Goal: Task Accomplishment & Management: Complete application form

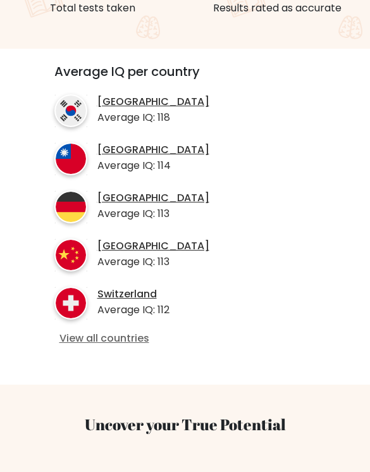
scroll to position [417, 0]
click at [133, 332] on link "View all countries" at bounding box center [185, 338] width 252 height 13
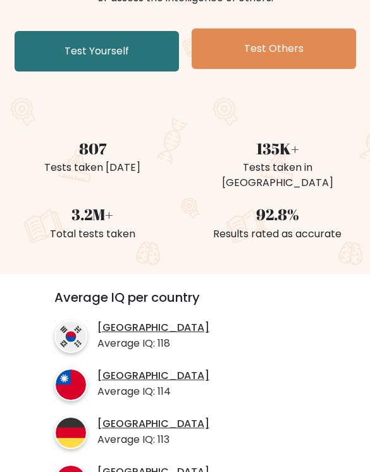
scroll to position [166, 0]
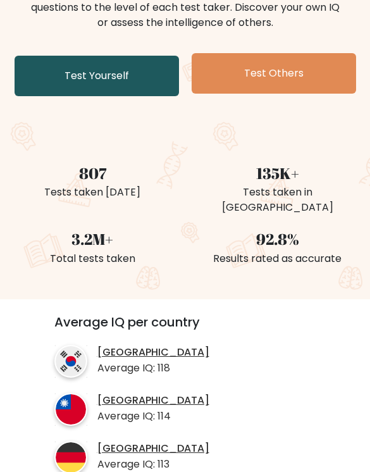
click at [124, 75] on link "Test Yourself" at bounding box center [97, 76] width 164 height 40
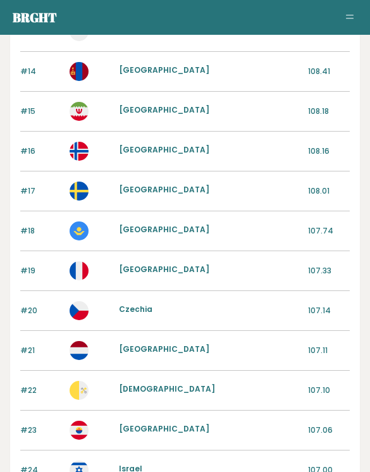
scroll to position [611, 0]
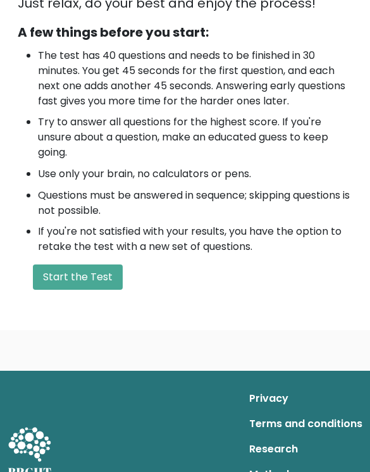
scroll to position [456, 0]
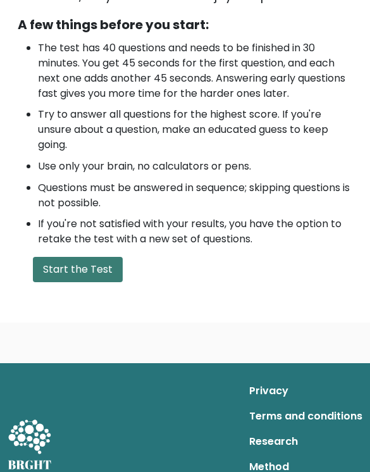
click at [105, 271] on button "Start the Test" at bounding box center [78, 269] width 90 height 25
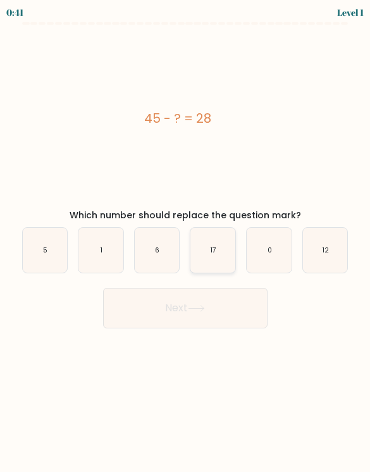
click at [197, 252] on icon "17" at bounding box center [212, 250] width 45 height 45
click at [186, 242] on input "d. 17" at bounding box center [185, 239] width 1 height 6
radio input "true"
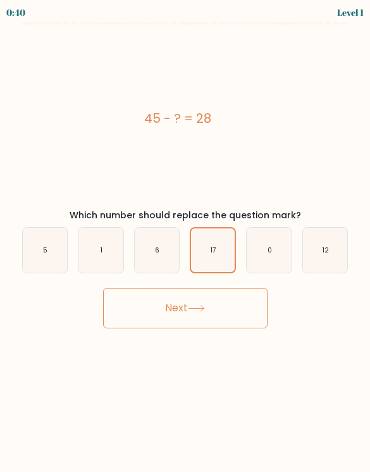
click at [233, 302] on button "Next" at bounding box center [185, 308] width 164 height 40
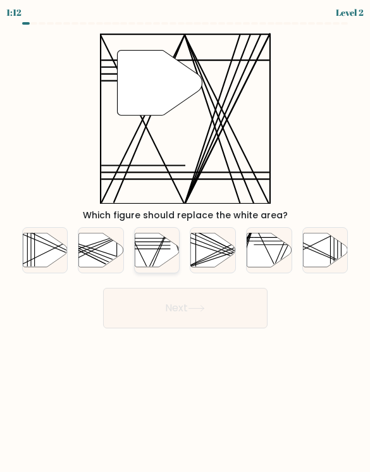
click at [161, 244] on line at bounding box center [148, 268] width 44 height 89
click at [185, 242] on input "c." at bounding box center [185, 239] width 1 height 6
radio input "true"
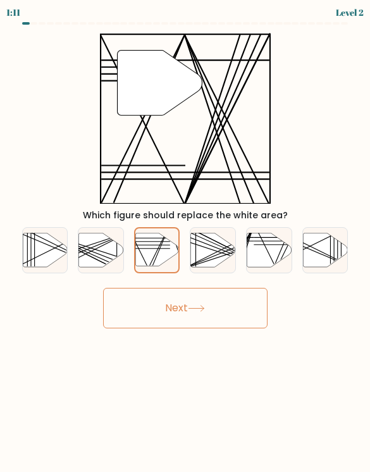
click at [193, 306] on icon at bounding box center [196, 308] width 17 height 7
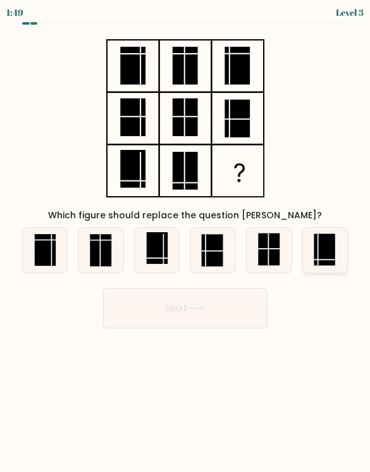
click at [315, 250] on rect at bounding box center [324, 250] width 21 height 32
click at [186, 242] on input "f." at bounding box center [185, 239] width 1 height 6
radio input "true"
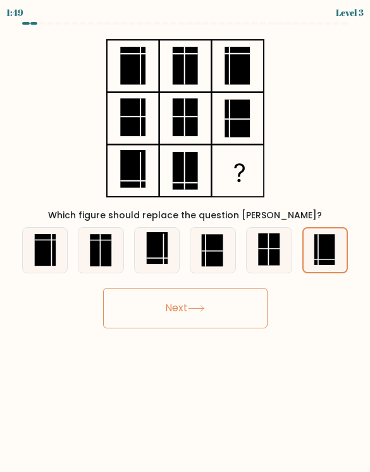
click at [211, 302] on button "Next" at bounding box center [185, 308] width 164 height 40
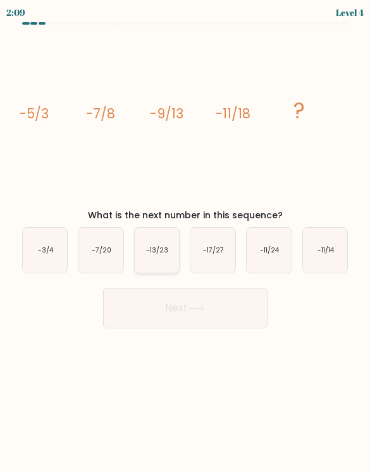
click at [166, 252] on text "-13/23" at bounding box center [157, 249] width 22 height 9
click at [185, 242] on input "c. -13/23" at bounding box center [185, 239] width 1 height 6
radio input "true"
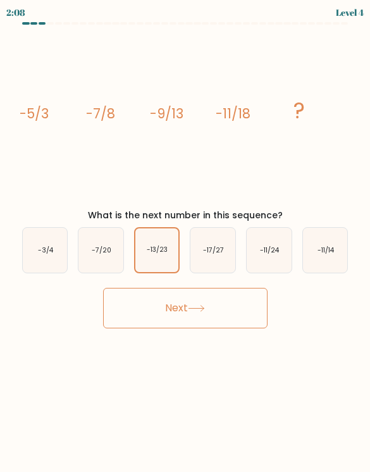
click at [204, 299] on button "Next" at bounding box center [185, 308] width 164 height 40
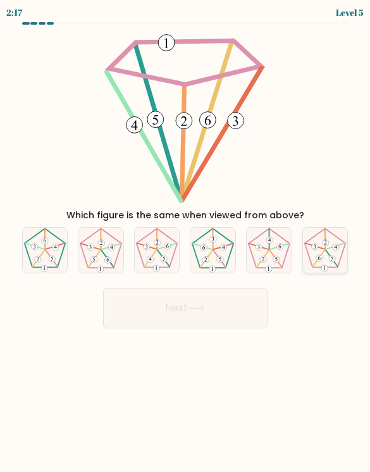
click at [319, 247] on icon at bounding box center [325, 250] width 45 height 45
click at [186, 242] on input "f." at bounding box center [185, 239] width 1 height 6
radio input "true"
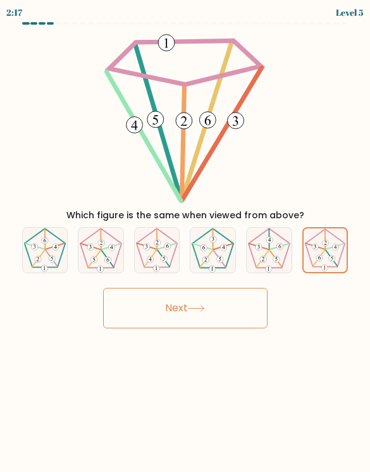
click at [238, 309] on button "Next" at bounding box center [185, 308] width 164 height 40
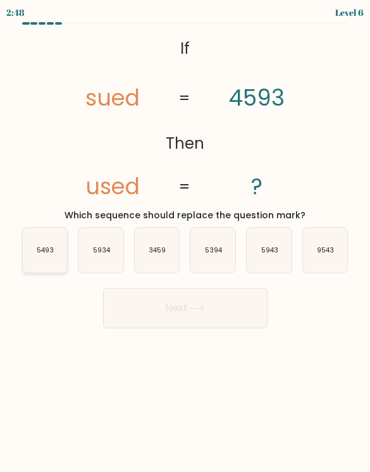
click at [49, 257] on icon "5493" at bounding box center [45, 250] width 45 height 45
click at [185, 242] on input "a. 5493" at bounding box center [185, 239] width 1 height 6
radio input "true"
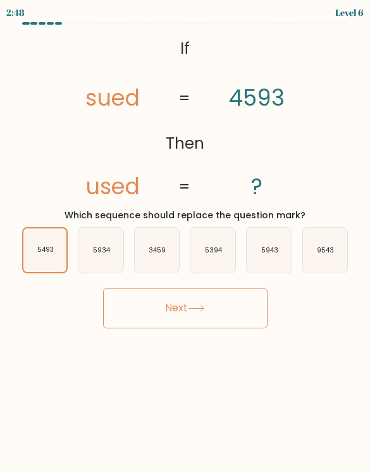
click at [165, 302] on button "Next" at bounding box center [185, 308] width 164 height 40
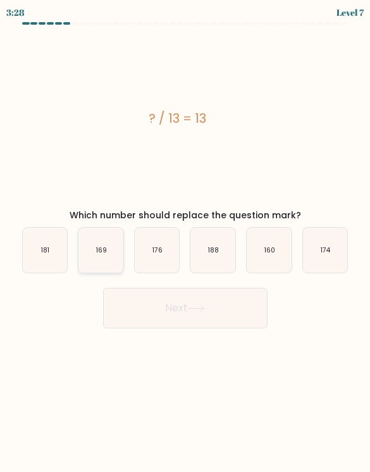
click at [101, 261] on icon "169" at bounding box center [100, 250] width 45 height 45
click at [185, 242] on input "b. 169" at bounding box center [185, 239] width 1 height 6
radio input "true"
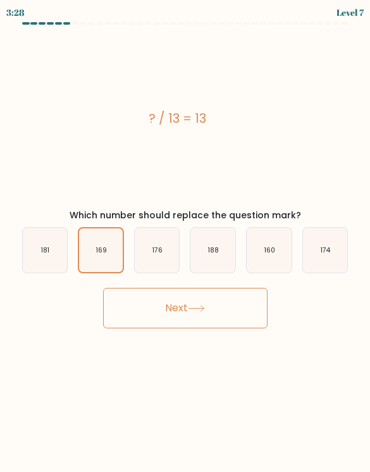
click at [142, 298] on button "Next" at bounding box center [185, 308] width 164 height 40
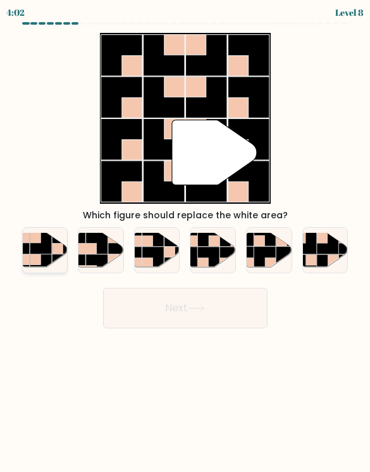
click at [23, 248] on rect at bounding box center [18, 242] width 21 height 21
click at [185, 242] on input "a." at bounding box center [185, 239] width 1 height 6
radio input "true"
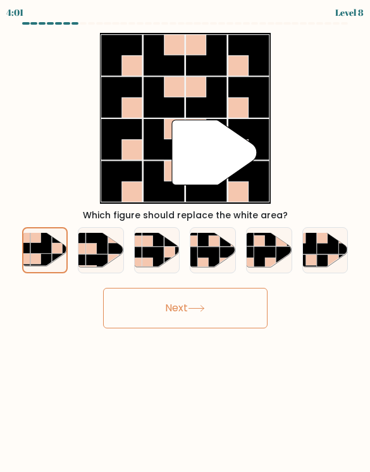
click at [164, 305] on button "Next" at bounding box center [185, 308] width 164 height 40
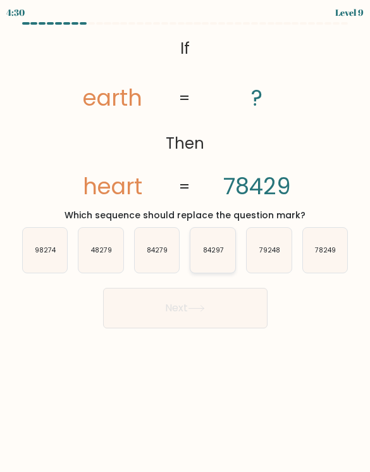
click at [212, 262] on icon "84297" at bounding box center [212, 250] width 45 height 45
click at [186, 242] on input "d. 84297" at bounding box center [185, 239] width 1 height 6
radio input "true"
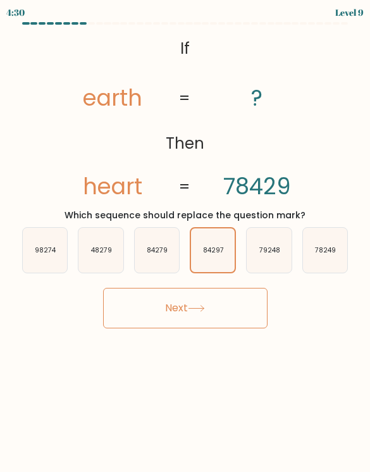
click at [198, 312] on button "Next" at bounding box center [185, 308] width 164 height 40
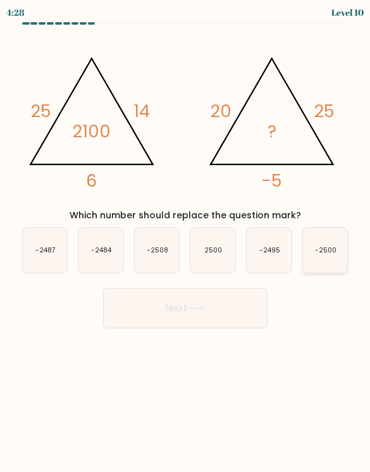
click at [324, 250] on text "-2500" at bounding box center [325, 249] width 21 height 9
click at [186, 242] on input "f. -2500" at bounding box center [185, 239] width 1 height 6
radio input "true"
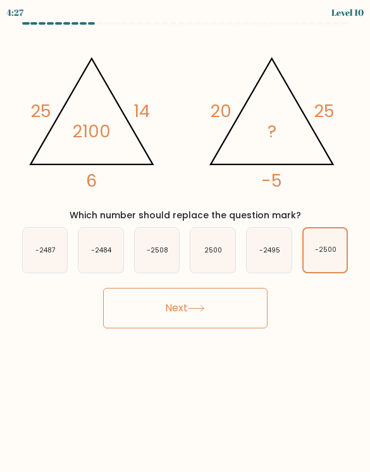
click at [236, 307] on button "Next" at bounding box center [185, 308] width 164 height 40
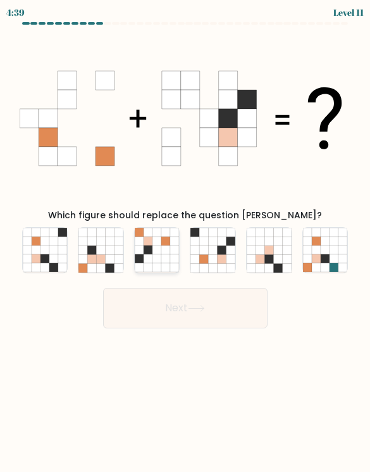
click at [162, 253] on icon at bounding box center [165, 249] width 9 height 9
click at [185, 242] on input "c." at bounding box center [185, 239] width 1 height 6
radio input "true"
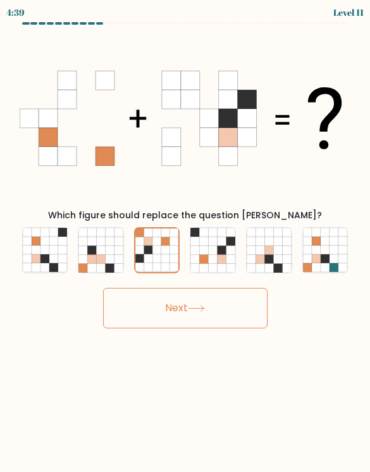
click at [165, 303] on button "Next" at bounding box center [185, 308] width 164 height 40
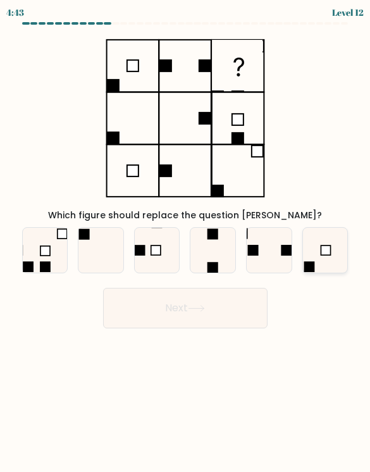
click at [317, 260] on icon at bounding box center [325, 250] width 45 height 45
click at [186, 242] on input "f." at bounding box center [185, 239] width 1 height 6
radio input "true"
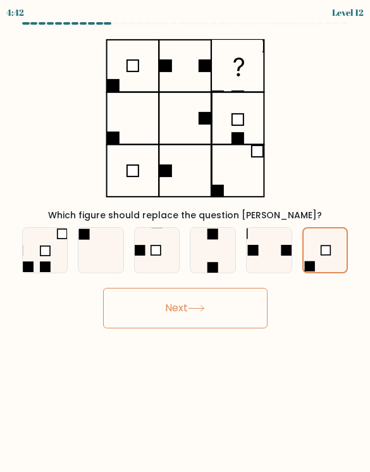
click at [220, 319] on button "Next" at bounding box center [185, 308] width 164 height 40
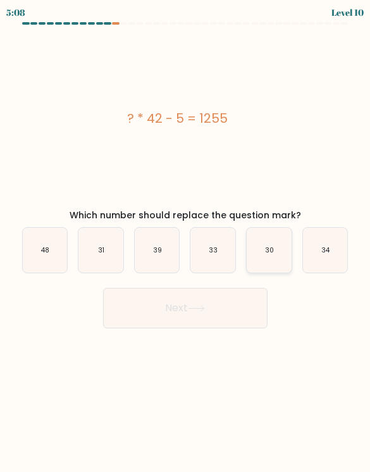
click at [265, 254] on icon "30" at bounding box center [269, 250] width 45 height 45
click at [186, 242] on input "e. 30" at bounding box center [185, 239] width 1 height 6
radio input "true"
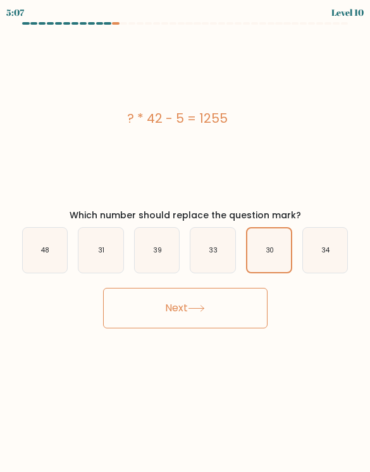
click at [224, 300] on button "Next" at bounding box center [185, 308] width 164 height 40
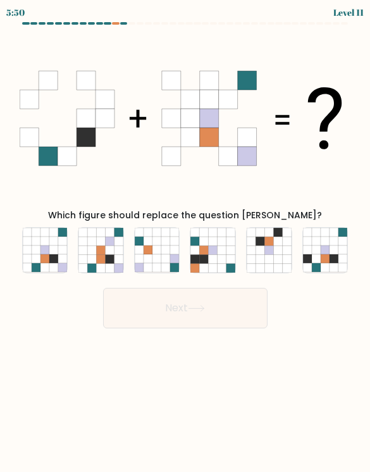
click at [126, 23] on div at bounding box center [123, 23] width 7 height 3
click at [117, 24] on div at bounding box center [115, 23] width 7 height 3
